Goal: Task Accomplishment & Management: Manage account settings

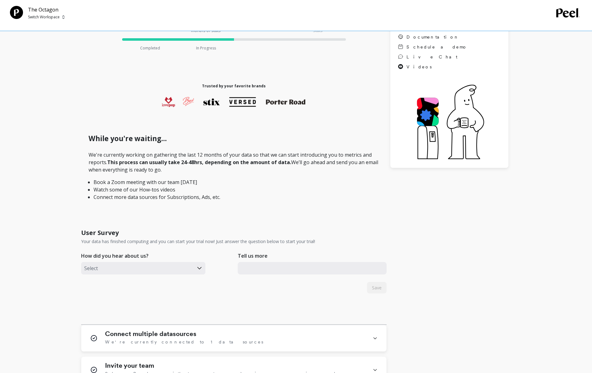
scroll to position [89, 0]
click at [280, 270] on input "text" at bounding box center [312, 268] width 149 height 12
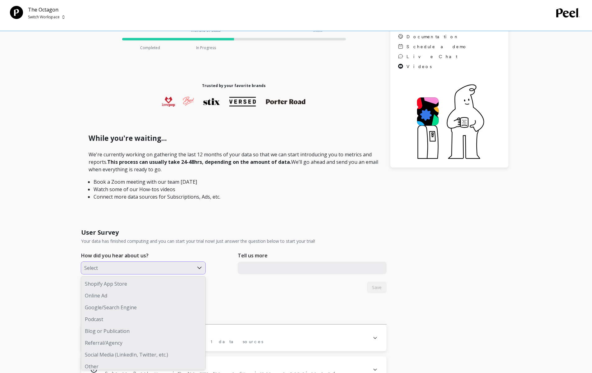
click at [133, 269] on div at bounding box center [137, 268] width 106 height 8
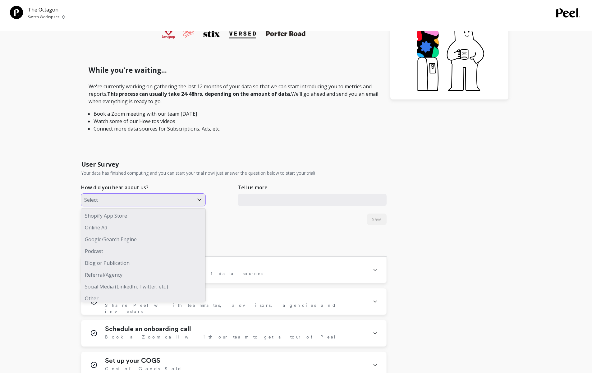
scroll to position [156, 0]
click at [166, 211] on div "Shopify App Store" at bounding box center [143, 216] width 124 height 12
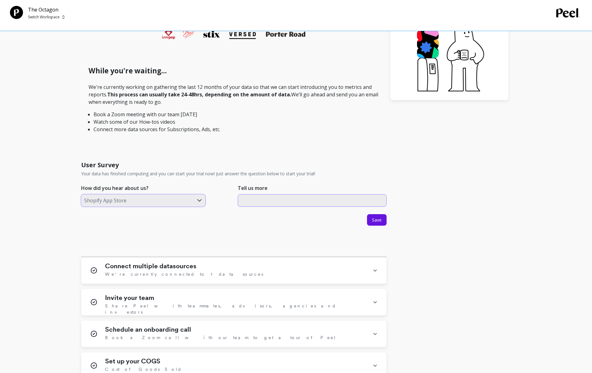
click at [293, 201] on input "text" at bounding box center [312, 200] width 149 height 12
click at [373, 218] on span "Save" at bounding box center [377, 220] width 10 height 6
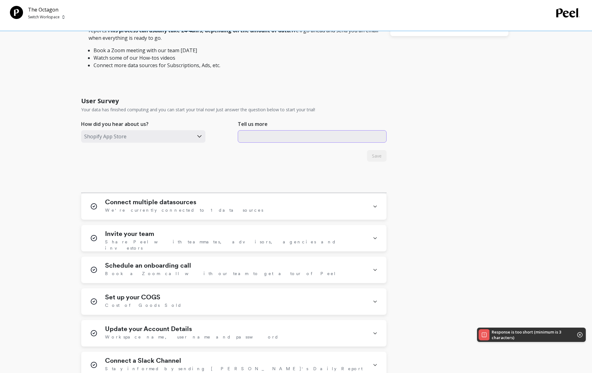
click at [248, 137] on input "text" at bounding box center [312, 136] width 149 height 12
click at [288, 142] on input "text" at bounding box center [312, 136] width 149 height 12
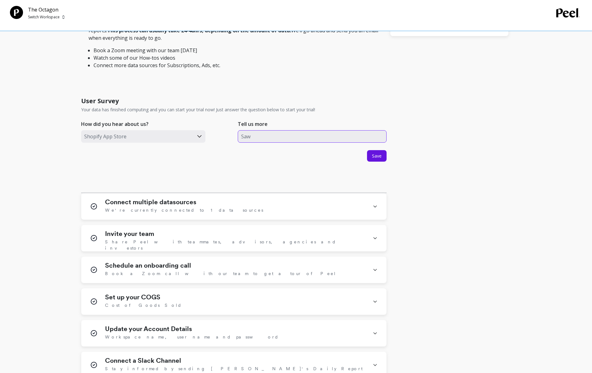
type input "Sa"
click at [191, 136] on div "Shopify App Store" at bounding box center [137, 136] width 113 height 11
click at [267, 128] on div "Tell us more" at bounding box center [312, 125] width 149 height 10
click at [266, 136] on input "text" at bounding box center [312, 136] width 149 height 12
type input "H"
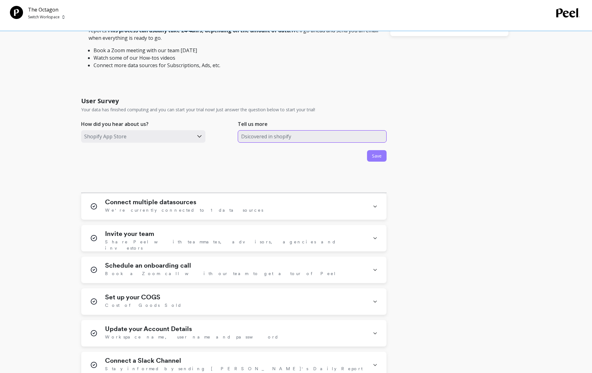
type input "Dsicovered in shopify"
click at [371, 154] on button "Save" at bounding box center [377, 156] width 20 height 12
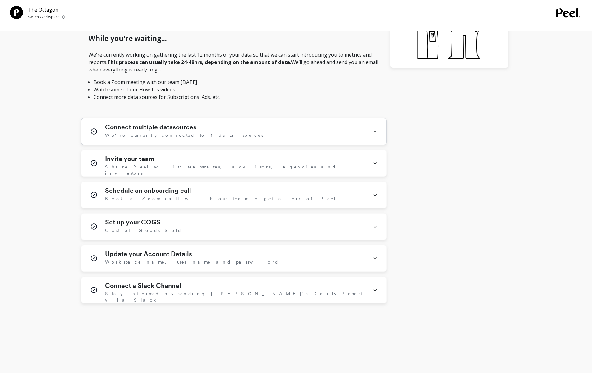
click at [327, 143] on div "Connect multiple datasources We're currently connected to 1 data sources" at bounding box center [233, 131] width 305 height 26
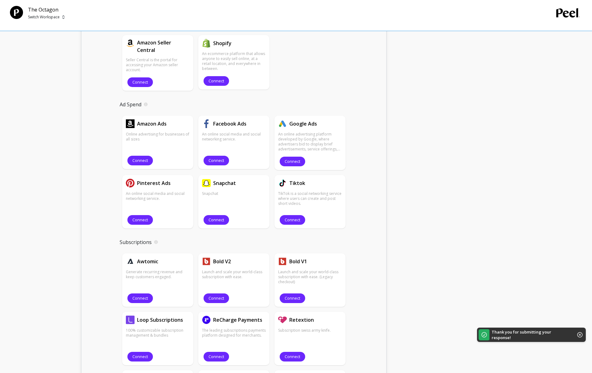
scroll to position [388, 0]
click at [219, 158] on span "Connect" at bounding box center [217, 160] width 16 height 6
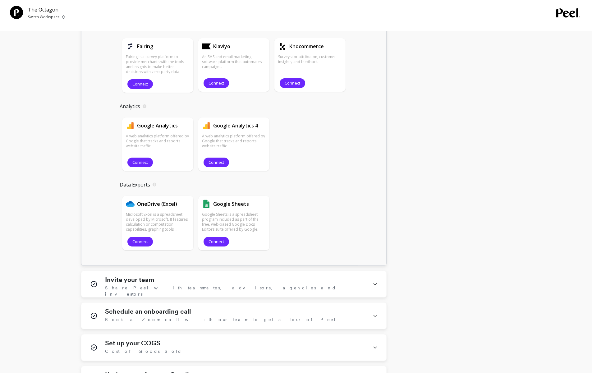
scroll to position [919, 0]
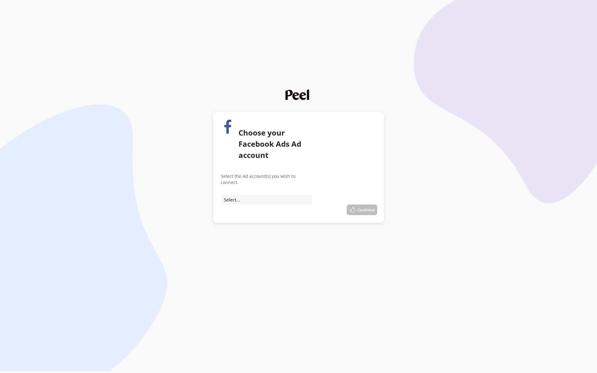
click at [270, 195] on select "Select... Connect to Backup Connect to Broad Connect to � - Australia Connect t…" at bounding box center [266, 200] width 91 height 10
select select "act_1647544169979981"
click at [221, 195] on select "Select... Connect to Backup Connect to Broad Connect to � - Australia Connect t…" at bounding box center [266, 200] width 91 height 10
click at [366, 206] on button "Continue" at bounding box center [362, 210] width 30 height 11
click at [362, 205] on button "Continue" at bounding box center [362, 210] width 30 height 11
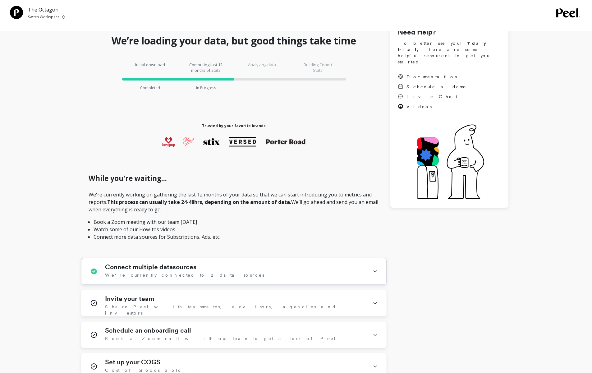
click at [255, 263] on div "Connect multiple datasources We're currently connected to 2 data sources" at bounding box center [235, 271] width 260 height 16
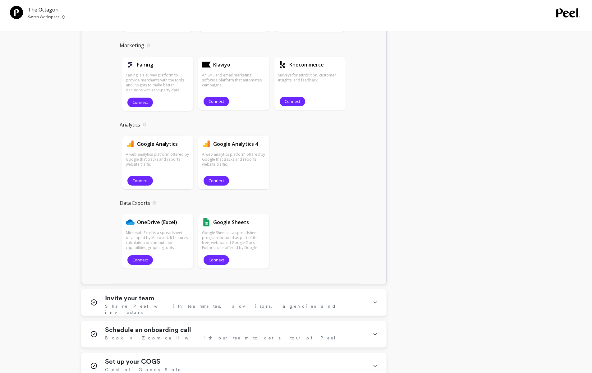
scroll to position [781, 0]
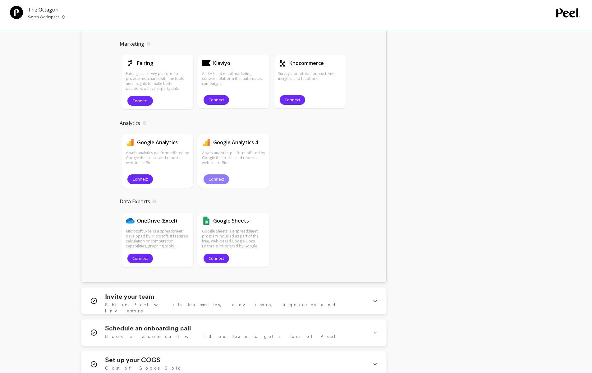
click at [215, 178] on span "Connect" at bounding box center [217, 179] width 16 height 6
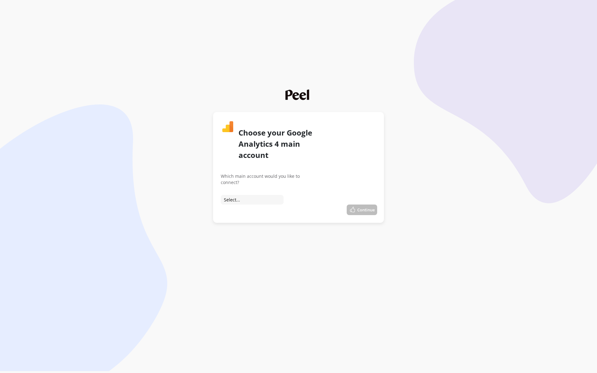
click at [236, 202] on select "Select... Connect to Octagon 88 Connect to Octagon 88" at bounding box center [252, 200] width 63 height 10
select select "accounts/346764851"
click at [221, 195] on select "Select... Connect to Octagon 88 Connect to Octagon 88" at bounding box center [252, 200] width 63 height 10
click at [359, 212] on button "Continue" at bounding box center [362, 210] width 30 height 11
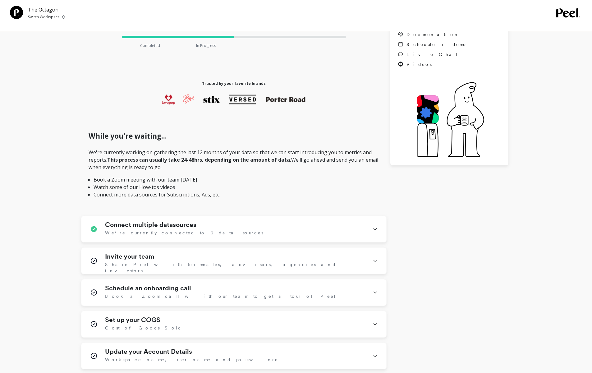
scroll to position [188, 0]
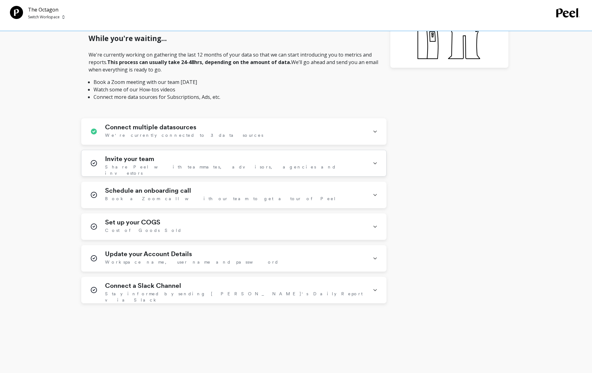
click at [247, 162] on div "Invite your team Share Peel with teammates, advisors, agencies and investors" at bounding box center [235, 163] width 260 height 16
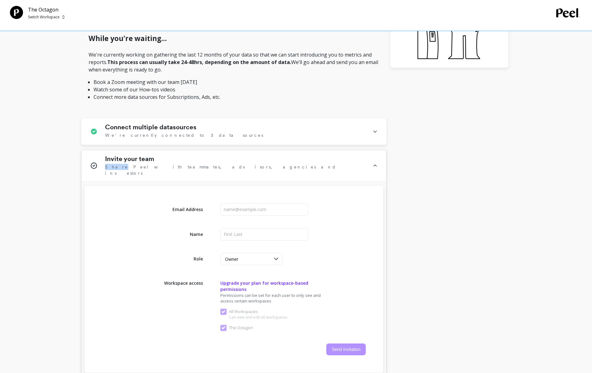
click at [247, 162] on div "Invite your team Share Peel with teammates, advisors, agencies and investors" at bounding box center [235, 165] width 260 height 21
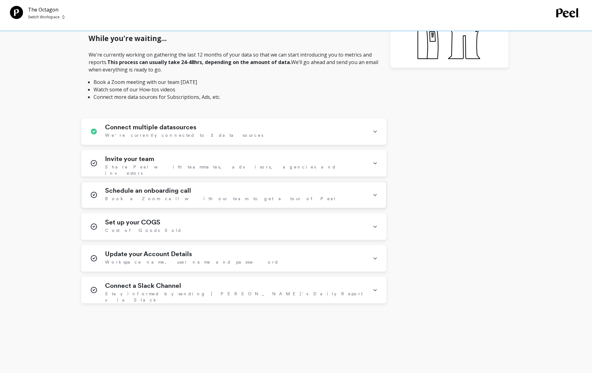
click at [236, 192] on div "Schedule an onboarding call Book a Zoom call with our team to get a tour of Peel" at bounding box center [235, 195] width 260 height 16
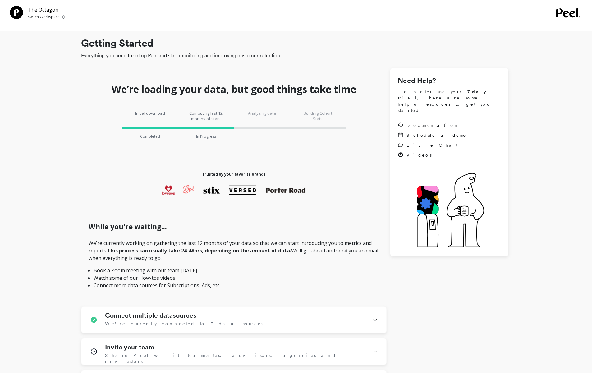
click at [264, 158] on div "We’re loading your data, but good things take time Initial download Completed C…" at bounding box center [234, 280] width 306 height 424
click at [140, 62] on div "Getting Started Everything you need to set up Peel and start monitoring and imp…" at bounding box center [294, 295] width 427 height 518
click at [37, 19] on p "Switch Workspace" at bounding box center [44, 17] width 32 height 5
click at [56, 47] on p "The Octagon" at bounding box center [57, 47] width 26 height 6
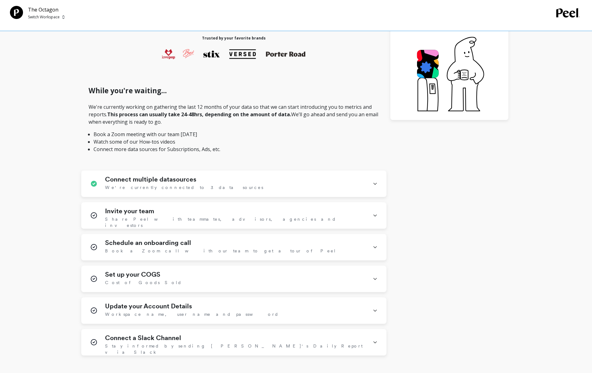
scroll to position [188, 0]
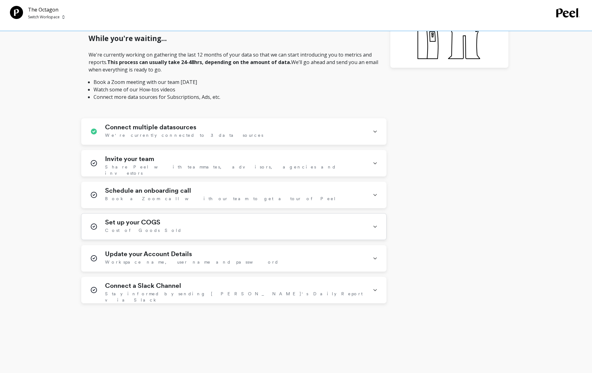
click at [218, 231] on div "Set up your COGS Cost of Goods Sold" at bounding box center [235, 227] width 260 height 16
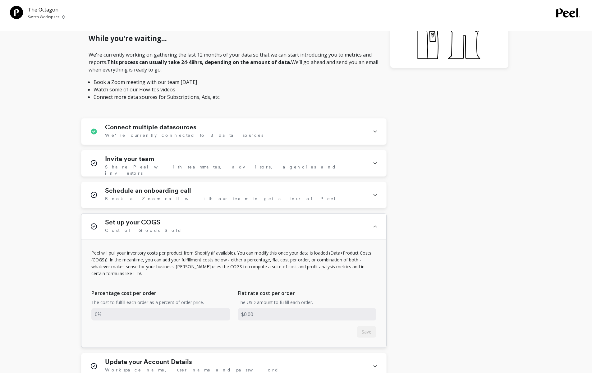
scroll to position [259, 0]
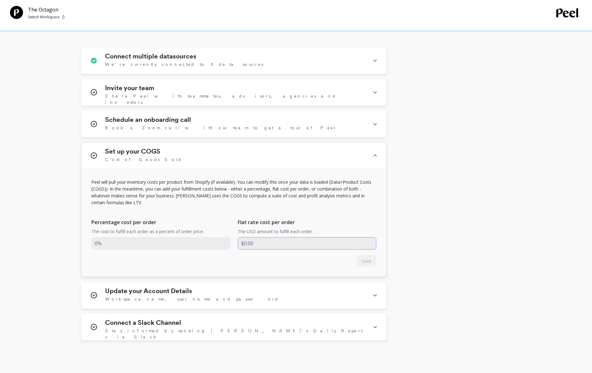
click at [250, 241] on input "input" at bounding box center [307, 243] width 139 height 12
click at [273, 243] on input "input" at bounding box center [307, 243] width 139 height 12
click at [174, 249] on div "Percentage cost per order The cost to fulfill each order as a percent of order …" at bounding box center [233, 233] width 285 height 43
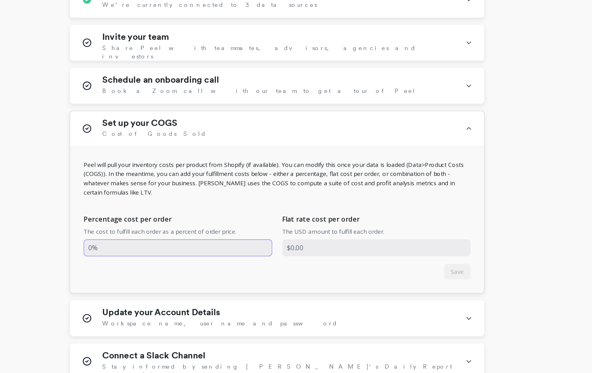
click at [151, 239] on input "input" at bounding box center [160, 243] width 139 height 12
type input "20%"
click at [99, 244] on input "input" at bounding box center [160, 243] width 139 height 12
click at [97, 244] on input "input" at bounding box center [160, 243] width 139 height 12
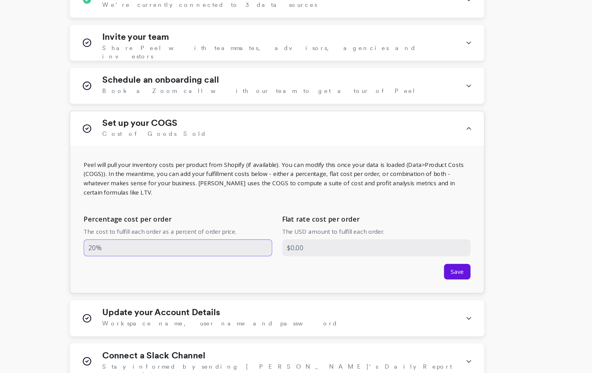
click at [97, 244] on input "input" at bounding box center [160, 243] width 139 height 12
type input "30"
click at [293, 245] on input "input" at bounding box center [307, 243] width 139 height 12
click at [365, 262] on span "Save" at bounding box center [367, 261] width 10 height 6
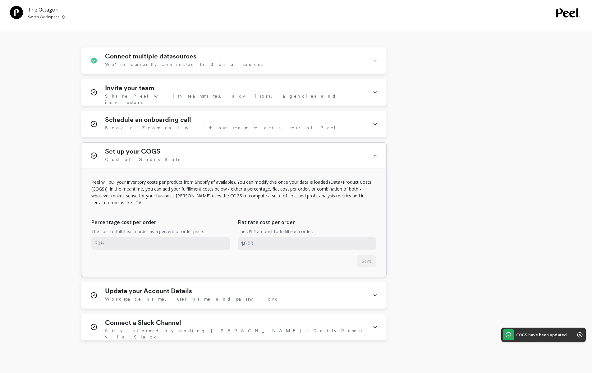
click at [371, 158] on div "Set up your COGS Cost of Goods Sold" at bounding box center [233, 156] width 305 height 26
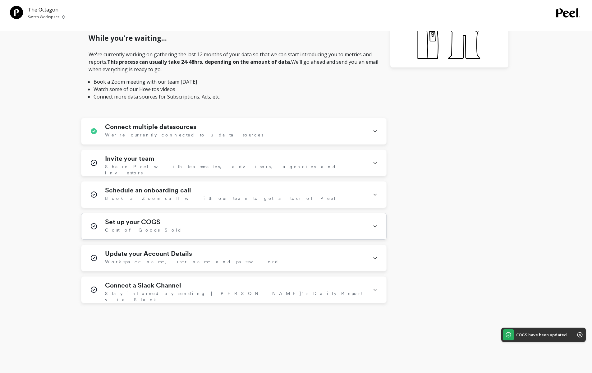
scroll to position [188, 0]
click at [340, 222] on div "Set up your COGS Cost of Goods Sold" at bounding box center [235, 227] width 260 height 16
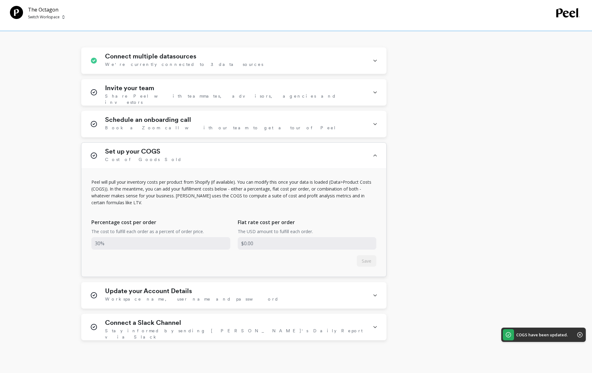
click at [307, 177] on div "Peel will pull your inventory costs per product from Shopify (if available). Yo…" at bounding box center [233, 223] width 305 height 108
click at [259, 164] on div "Set up your COGS Cost of Goods Sold" at bounding box center [233, 156] width 305 height 26
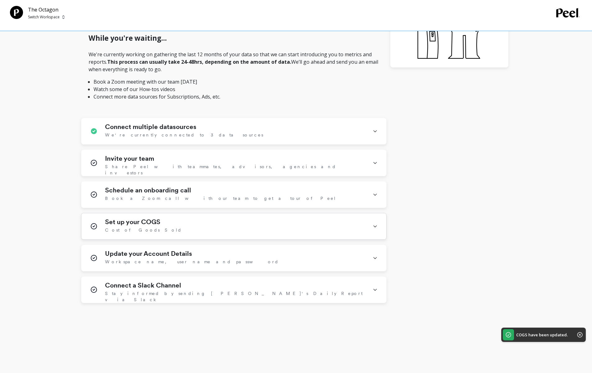
scroll to position [188, 0]
click at [181, 255] on h1 "Update your Account Details" at bounding box center [148, 253] width 87 height 7
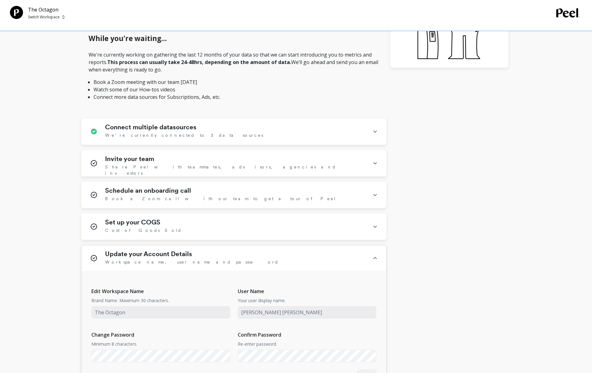
scroll to position [259, 0]
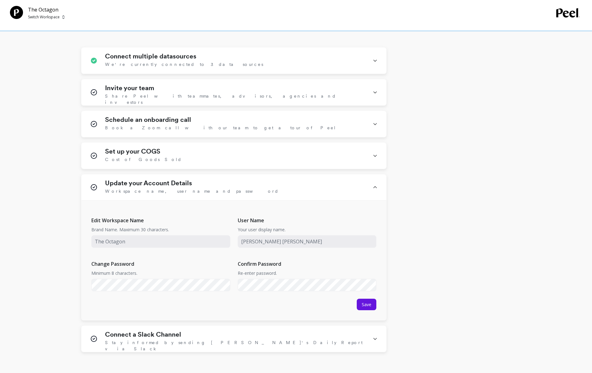
click at [402, 267] on div "We’re loading your data, but good things take time Initial download Completed C…" at bounding box center [294, 80] width 427 height 543
drag, startPoint x: 265, startPoint y: 297, endPoint x: 265, endPoint y: 293, distance: 4.0
click at [265, 297] on div "Edit Workspace Name Brand Name. Maximum 30 characters. User Name Your user disp…" at bounding box center [233, 253] width 285 height 87
click at [369, 303] on span "Save" at bounding box center [367, 305] width 10 height 6
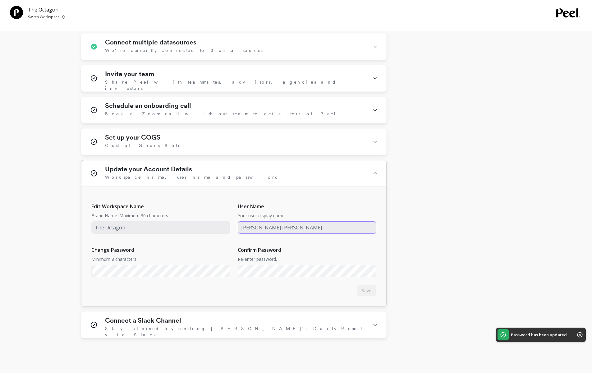
click at [315, 225] on input "input" at bounding box center [307, 227] width 139 height 12
click at [192, 226] on input "input" at bounding box center [160, 227] width 139 height 12
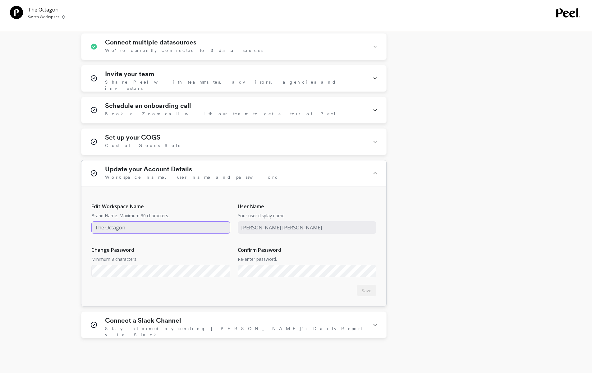
click at [192, 226] on input "input" at bounding box center [160, 227] width 139 height 12
click at [289, 224] on input "input" at bounding box center [307, 227] width 139 height 12
type input "manzcapita"
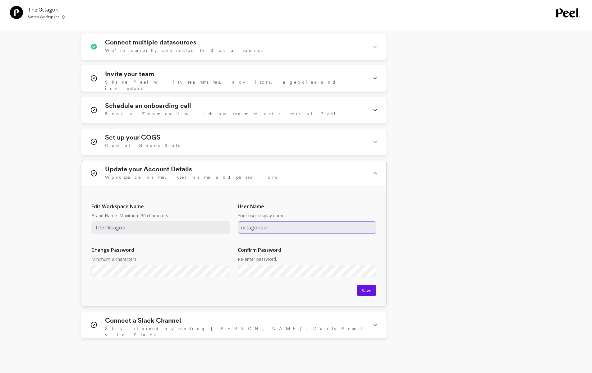
type input "octagonparu"
type input "o"
click at [273, 226] on input "input" at bounding box center [307, 227] width 139 height 12
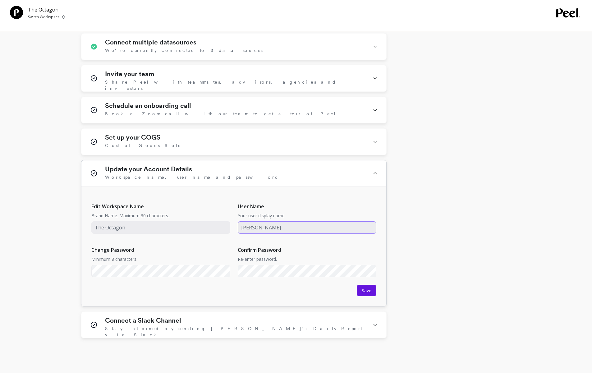
click at [249, 228] on input "input" at bounding box center [307, 227] width 139 height 12
type input "PIRMIN MANZ"
click at [280, 241] on div "Edit Workspace Name Brand Name. Maximum 30 characters. User Name Your user disp…" at bounding box center [233, 239] width 285 height 87
click at [159, 233] on input "input" at bounding box center [160, 227] width 139 height 12
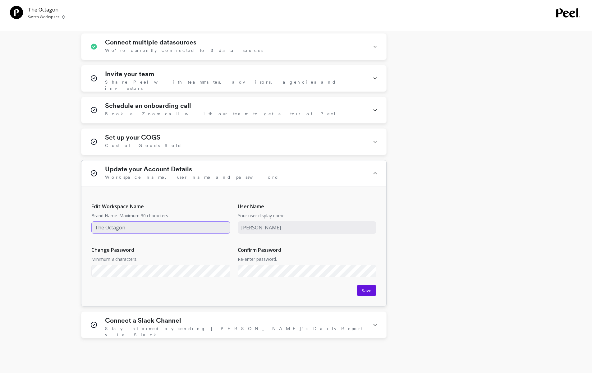
click at [159, 233] on input "input" at bounding box center [160, 227] width 139 height 12
type input "OCTAGON [GEOGRAPHIC_DATA]"
click at [367, 289] on span "Save" at bounding box center [367, 291] width 10 height 6
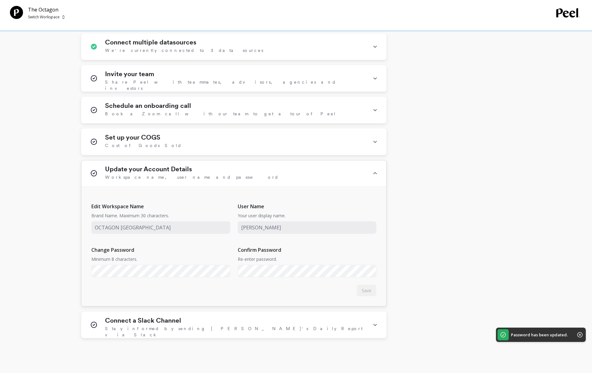
click at [197, 166] on div "Update your Account Details Workspace name, user name and password" at bounding box center [235, 173] width 260 height 16
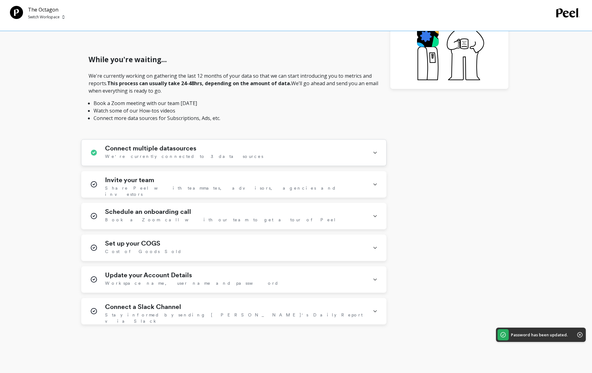
scroll to position [164, 0]
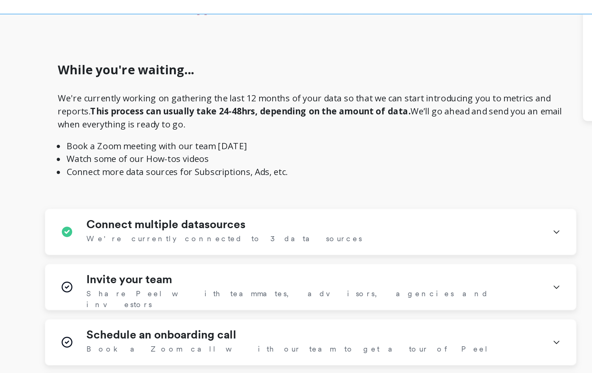
drag, startPoint x: 113, startPoint y: 78, endPoint x: 359, endPoint y: 97, distance: 246.3
click at [359, 97] on p "We're currently working on gathering the last 12 months of your data so that we…" at bounding box center [234, 101] width 291 height 50
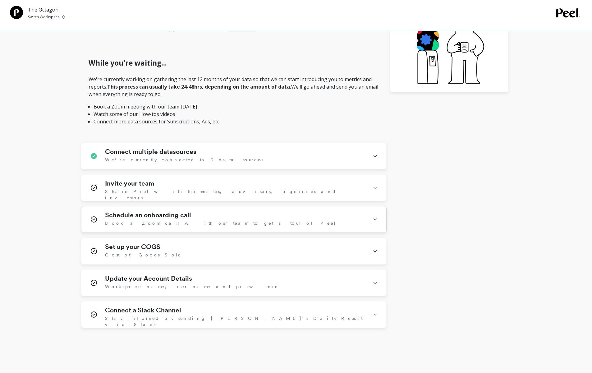
click at [191, 225] on span "Book a Zoom call with our team to get a tour of Peel" at bounding box center [220, 223] width 231 height 6
click at [189, 220] on span "Book a Zoom call with our team to get a tour of Peel" at bounding box center [220, 223] width 231 height 6
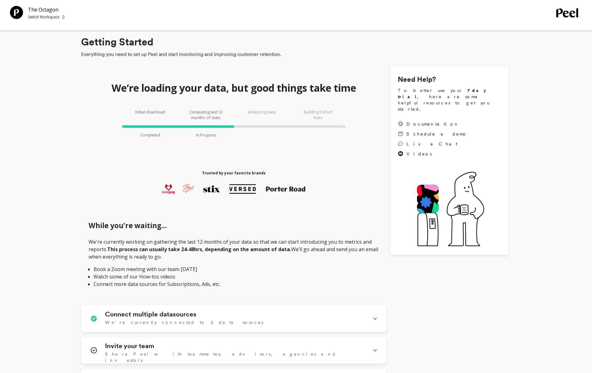
scroll to position [0, 0]
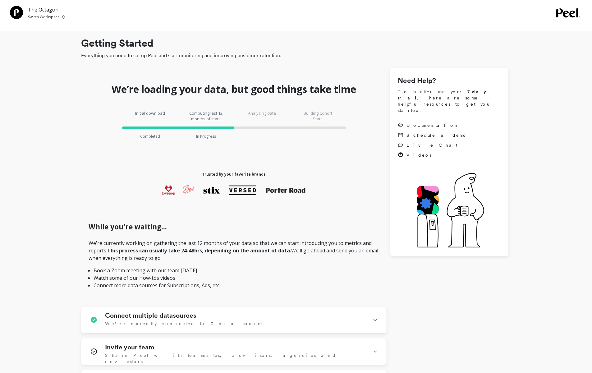
click at [47, 15] on p "Switch Workspace" at bounding box center [44, 17] width 32 height 5
click at [504, 102] on div "Need Help? To better use your 7 day trial , here are some helpful resources to …" at bounding box center [449, 162] width 118 height 188
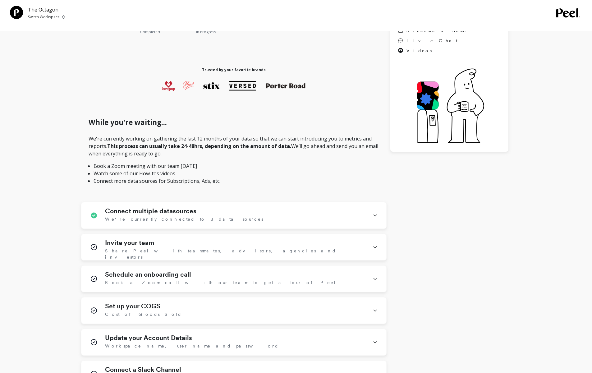
scroll to position [188, 0]
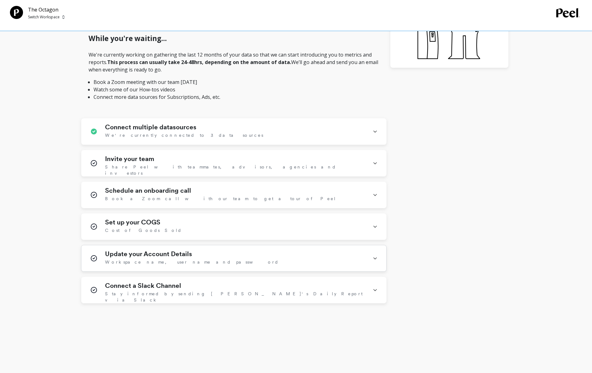
click at [135, 250] on h1 "Update your Account Details" at bounding box center [148, 253] width 87 height 7
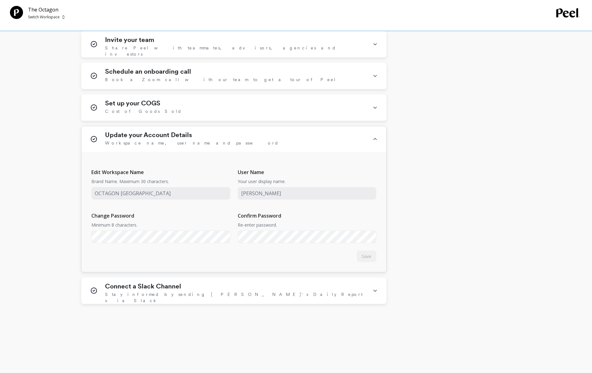
click at [134, 134] on h1 "Update your Account Details" at bounding box center [148, 134] width 87 height 7
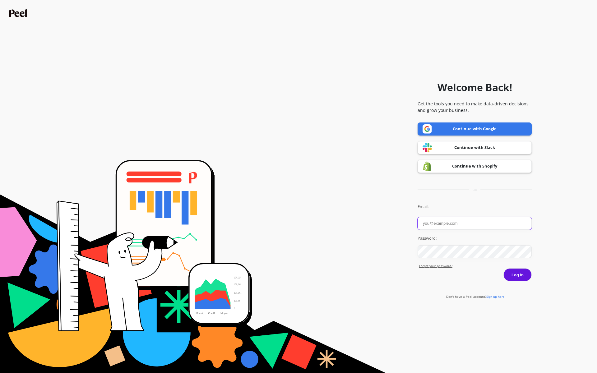
click at [481, 221] on input "Email:" at bounding box center [474, 223] width 114 height 13
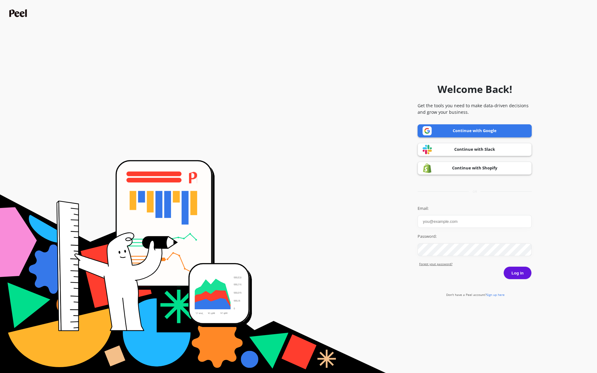
click at [510, 204] on div "Welcome Back! Get the tools you need to make data-driven decisions and grow you…" at bounding box center [474, 186] width 114 height 367
click at [474, 165] on link "Continue with Shopify" at bounding box center [474, 168] width 114 height 13
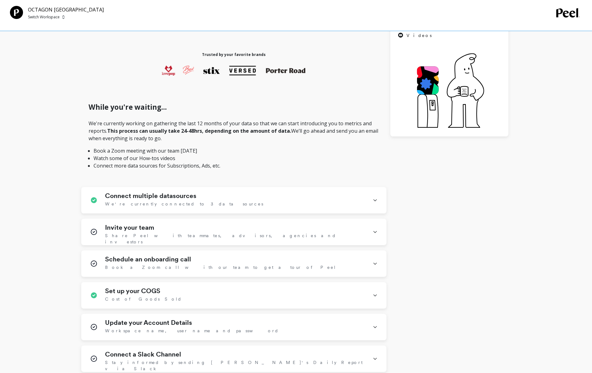
scroll to position [188, 0]
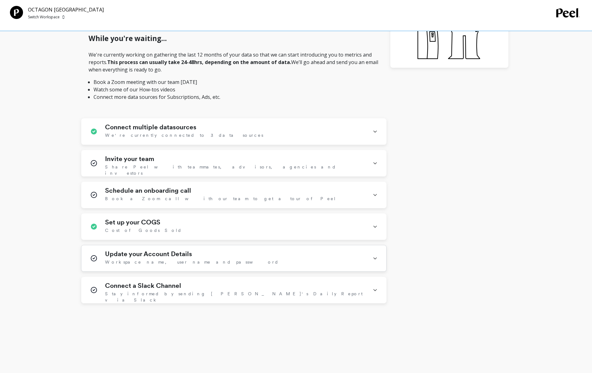
click at [220, 250] on div "Update your Account Details Workspace name, user name and password" at bounding box center [233, 258] width 305 height 26
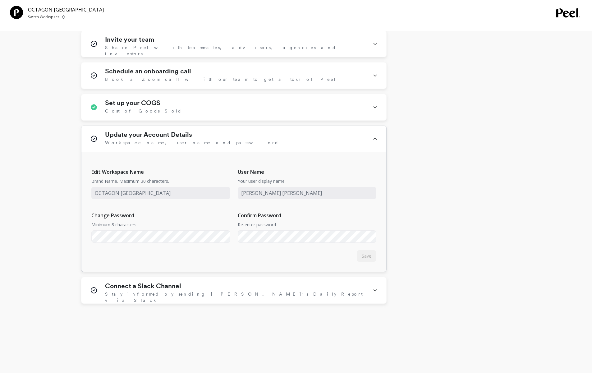
scroll to position [308, 0]
click at [367, 253] on span "Save" at bounding box center [367, 256] width 10 height 6
click at [169, 133] on h1 "Update your Account Details" at bounding box center [148, 134] width 87 height 7
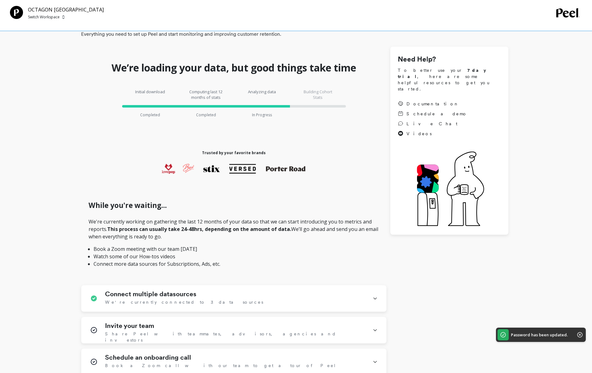
scroll to position [0, 0]
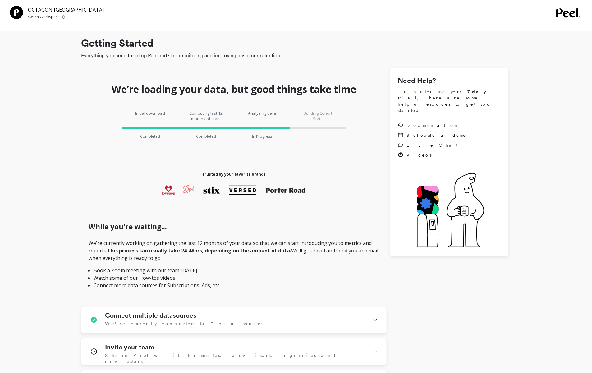
click at [53, 20] on div "OCTAGON PARIS Switch Workspace" at bounding box center [66, 13] width 76 height 14
click at [53, 17] on p "Switch Workspace" at bounding box center [44, 17] width 32 height 5
click at [50, 44] on p "OCTAGON [GEOGRAPHIC_DATA]" at bounding box center [70, 47] width 55 height 12
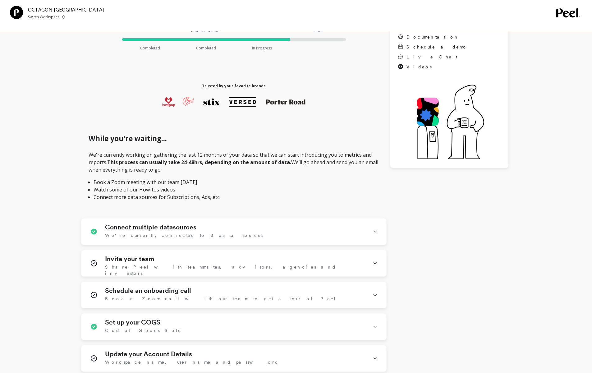
scroll to position [89, 0]
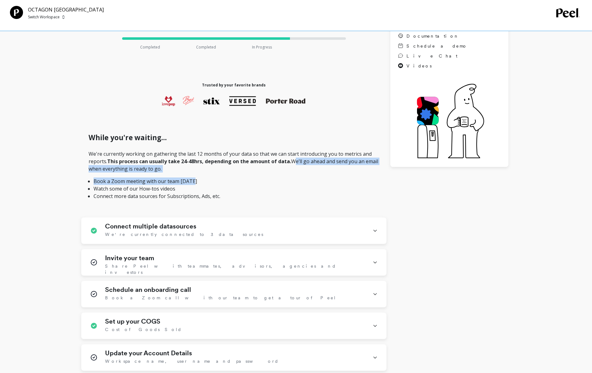
drag, startPoint x: 311, startPoint y: 164, endPoint x: 352, endPoint y: 178, distance: 43.0
click at [352, 178] on p "We're currently working on gathering the last 12 months of your data so that we…" at bounding box center [234, 175] width 291 height 50
click at [352, 178] on li "Book a Zoom meeting with our team [DATE]" at bounding box center [234, 181] width 281 height 7
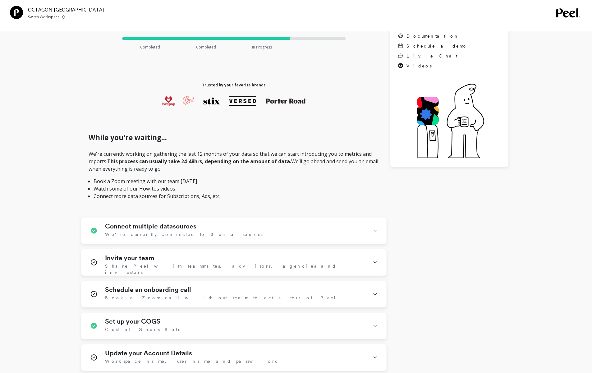
scroll to position [0, 0]
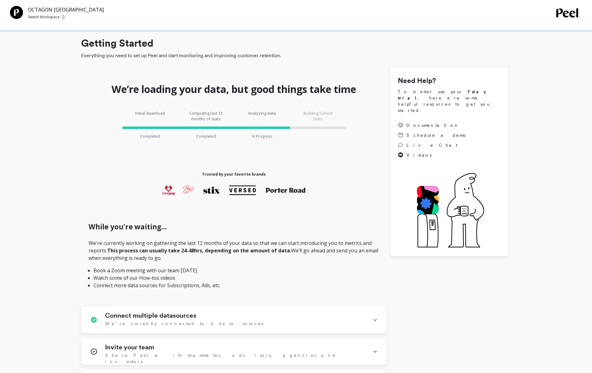
click at [364, 123] on div "Initial download Completed Computing last 12 months of stats Completed Analyzin…" at bounding box center [234, 124] width 306 height 47
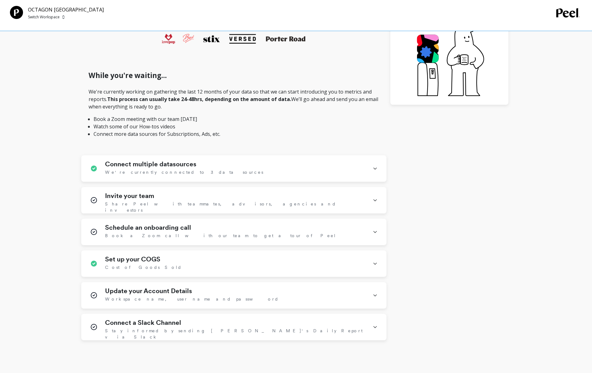
scroll to position [188, 0]
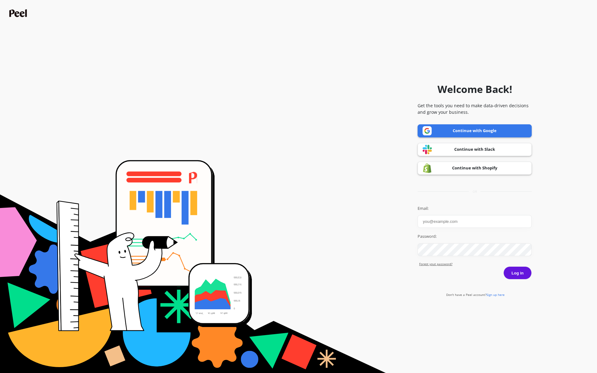
click at [442, 170] on link "Continue with Shopify" at bounding box center [474, 168] width 114 height 13
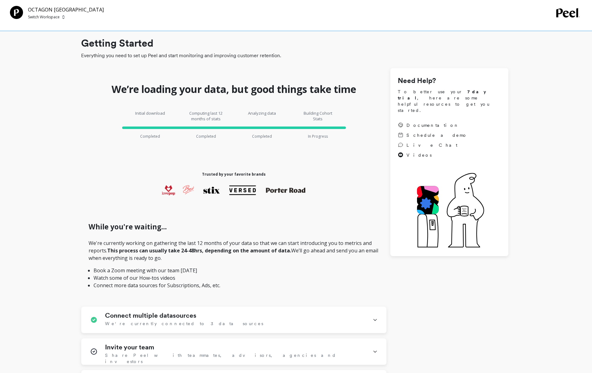
click at [314, 142] on div "Initial download Completed Computing last 12 months of stats Completed Analyzin…" at bounding box center [234, 124] width 306 height 47
click at [320, 133] on div "Building Cohort Stats In Progress" at bounding box center [318, 124] width 56 height 29
drag, startPoint x: 312, startPoint y: 134, endPoint x: 348, endPoint y: 134, distance: 36.4
click at [342, 134] on div "Building Cohort Stats In Progress" at bounding box center [318, 124] width 56 height 29
click at [348, 134] on div "Initial download Completed Computing last 12 months of stats Completed Analyzin…" at bounding box center [234, 124] width 306 height 47
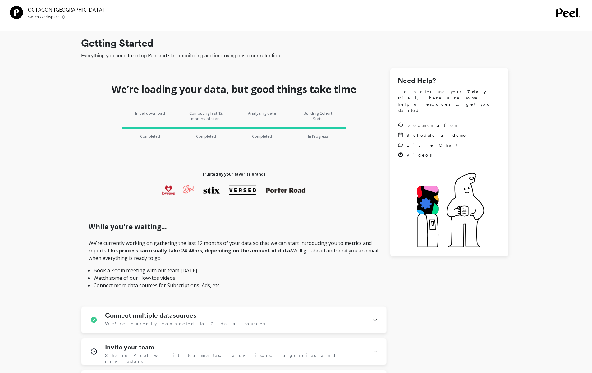
click at [40, 15] on p "Switch Workspace" at bounding box center [44, 17] width 32 height 5
click at [53, 44] on p "OCTAGON [GEOGRAPHIC_DATA]" at bounding box center [70, 47] width 55 height 12
